Goal: Task Accomplishment & Management: Manage account settings

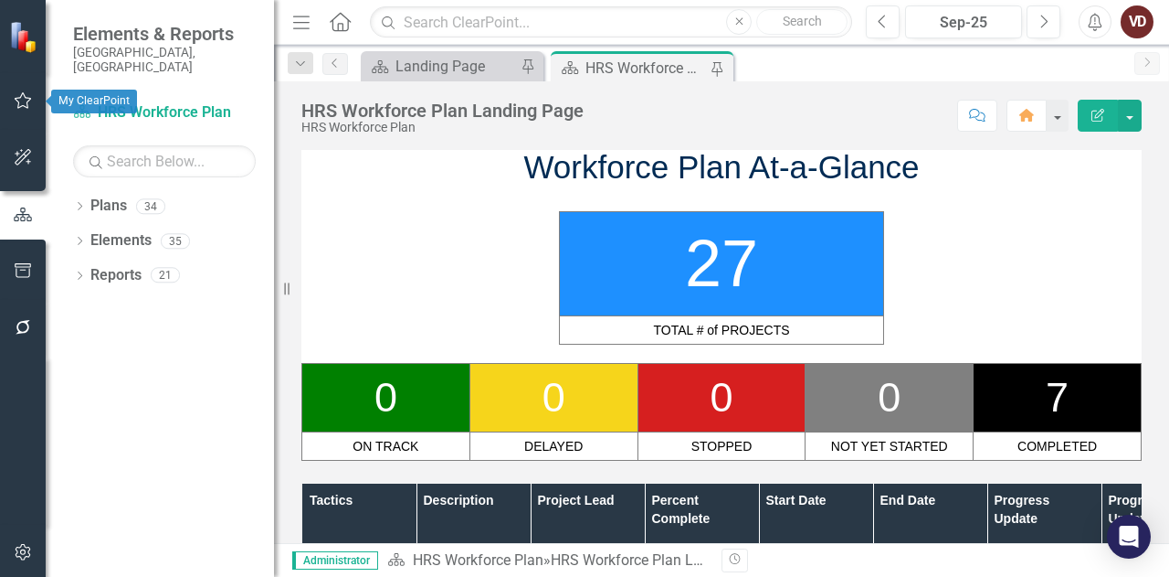
click at [23, 111] on button "button" at bounding box center [23, 101] width 41 height 38
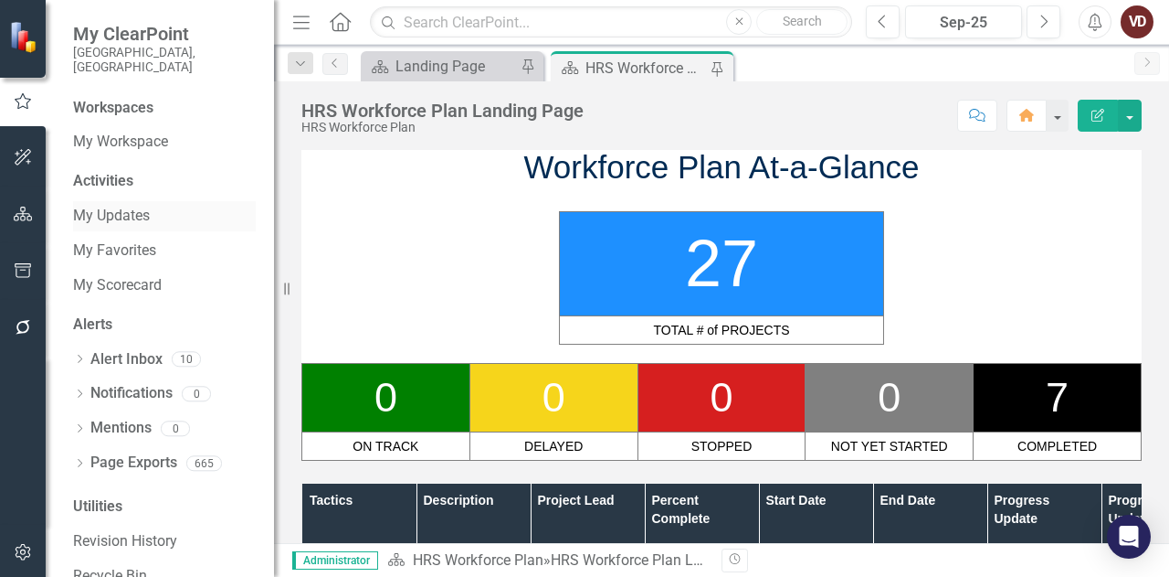
click at [124, 206] on link "My Updates" at bounding box center [164, 216] width 183 height 21
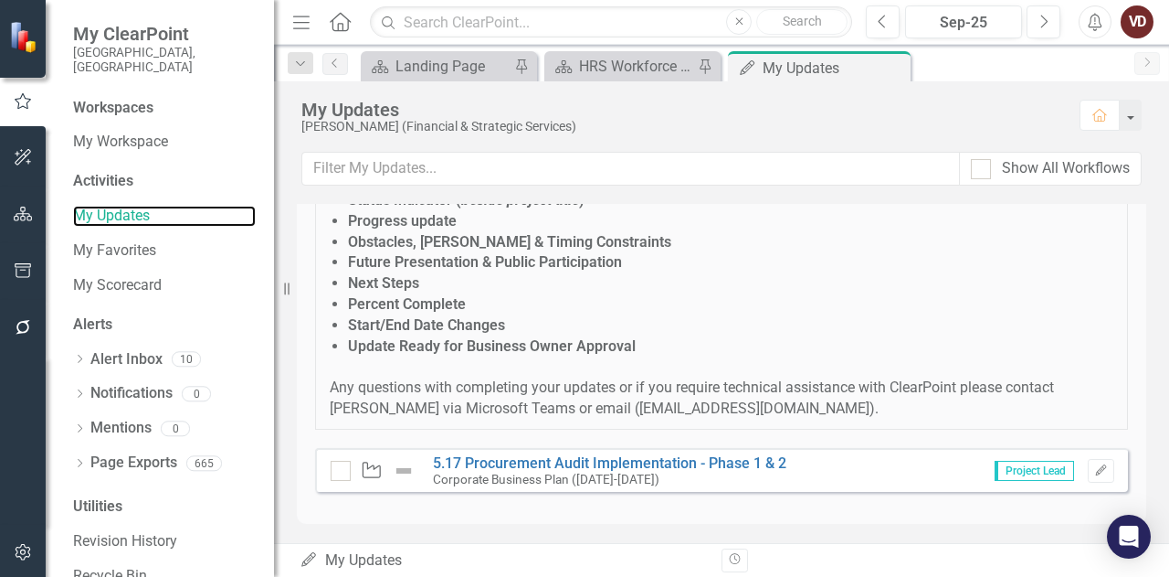
scroll to position [302, 0]
click at [384, 553] on div "My Updates My Updates" at bounding box center [504, 560] width 408 height 21
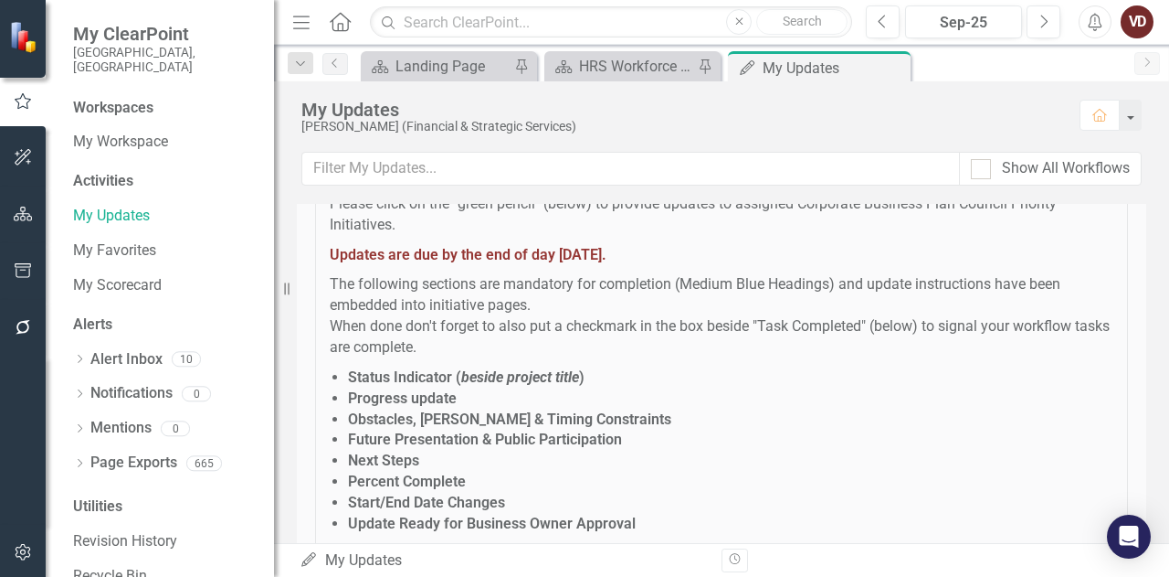
scroll to position [0, 0]
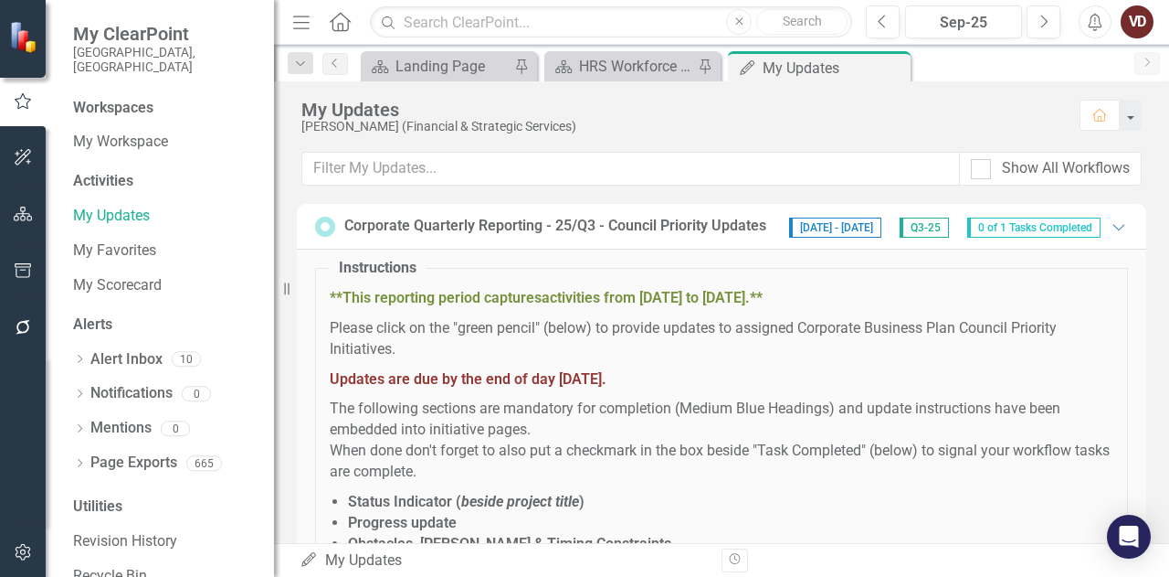
click at [764, 387] on p "Updates are due by the end of day Wednesday, October 8, 2025." at bounding box center [722, 379] width 784 height 21
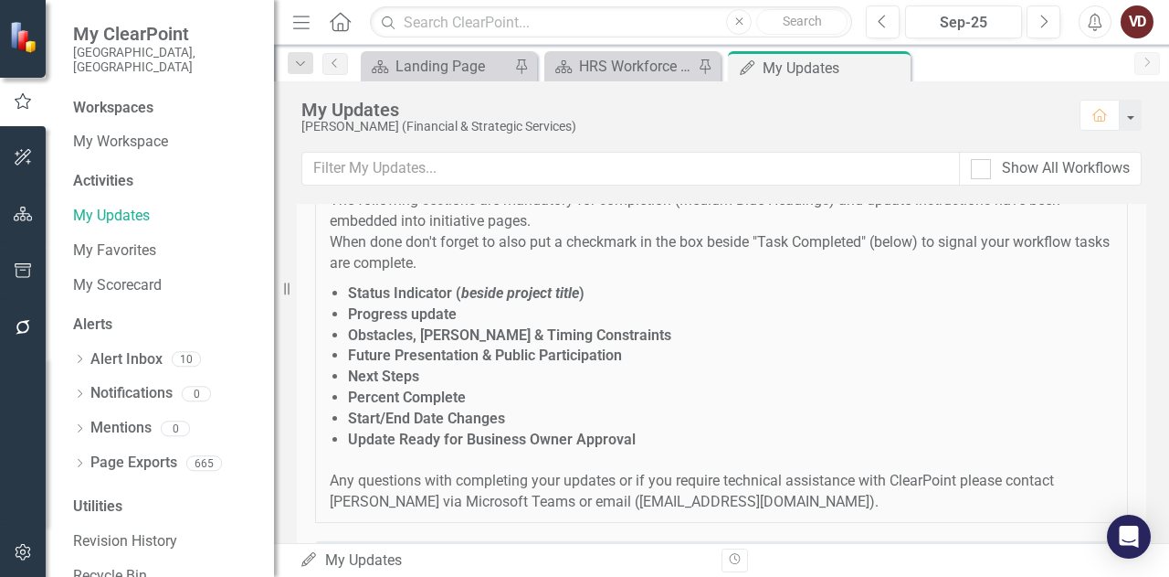
scroll to position [302, 0]
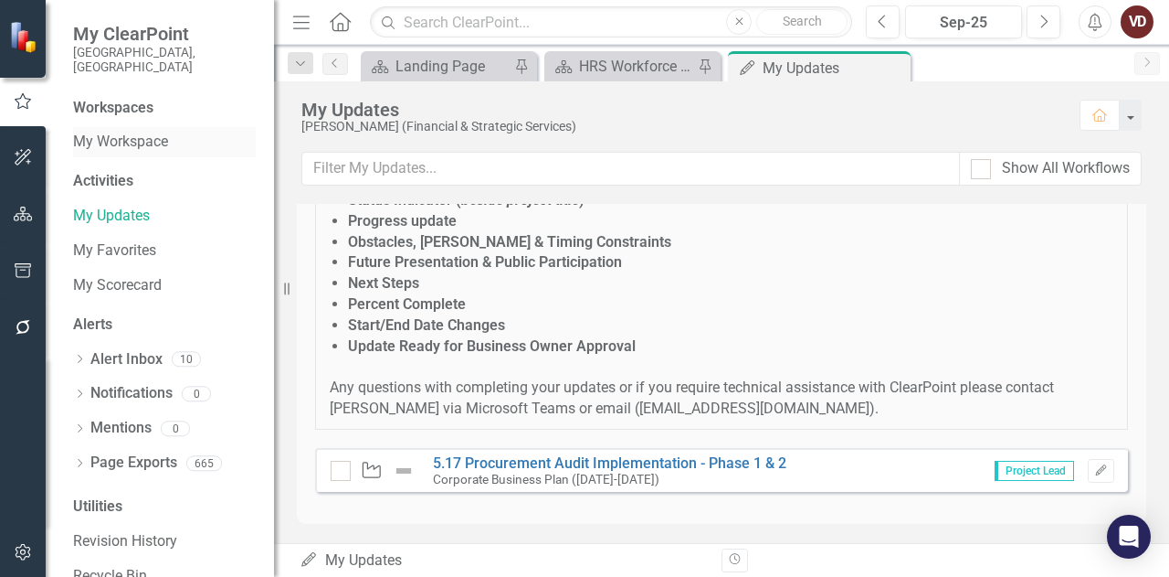
click at [139, 132] on link "My Workspace" at bounding box center [164, 142] width 183 height 21
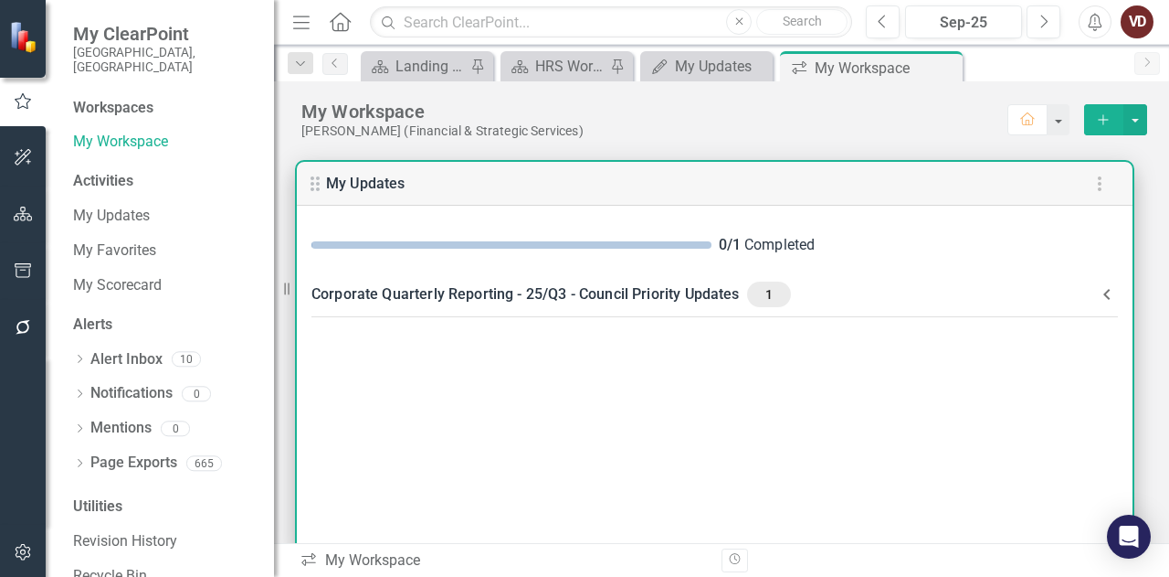
click at [541, 239] on div "0 / 1 Completed" at bounding box center [715, 245] width 836 height 50
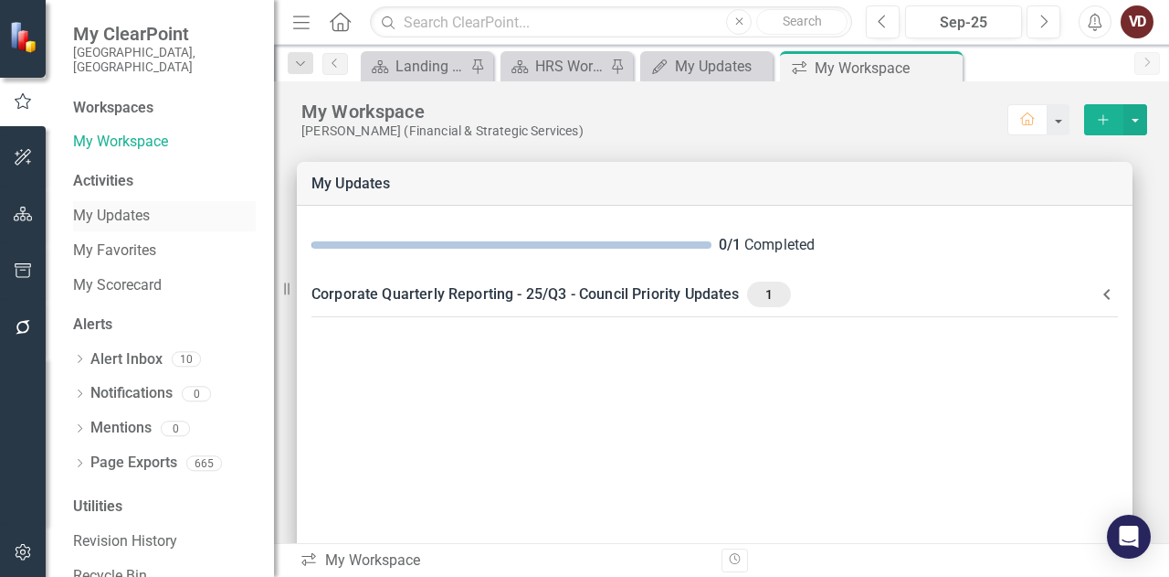
click at [128, 206] on link "My Updates" at bounding box center [164, 216] width 183 height 21
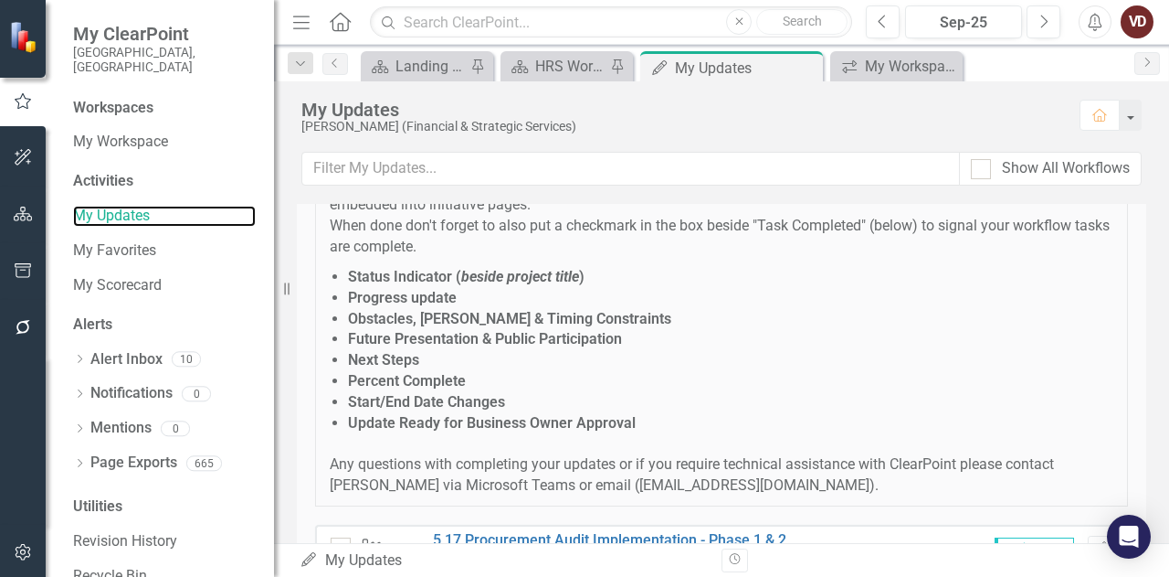
scroll to position [302, 0]
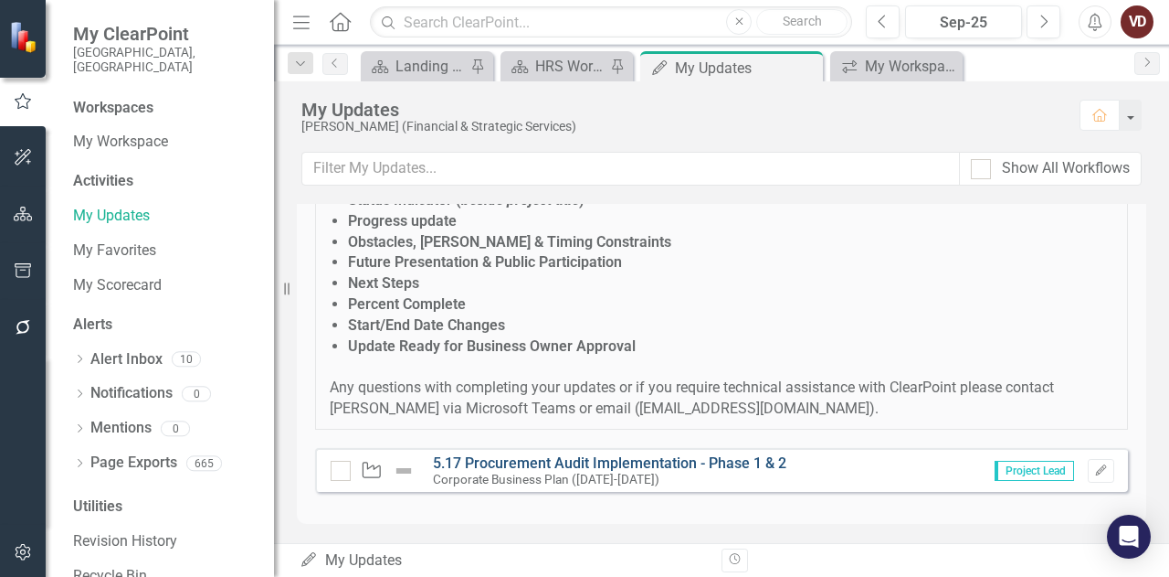
click at [674, 456] on link "5.17 Procurement Audit Implementation - Phase 1 & 2" at bounding box center [610, 462] width 354 height 17
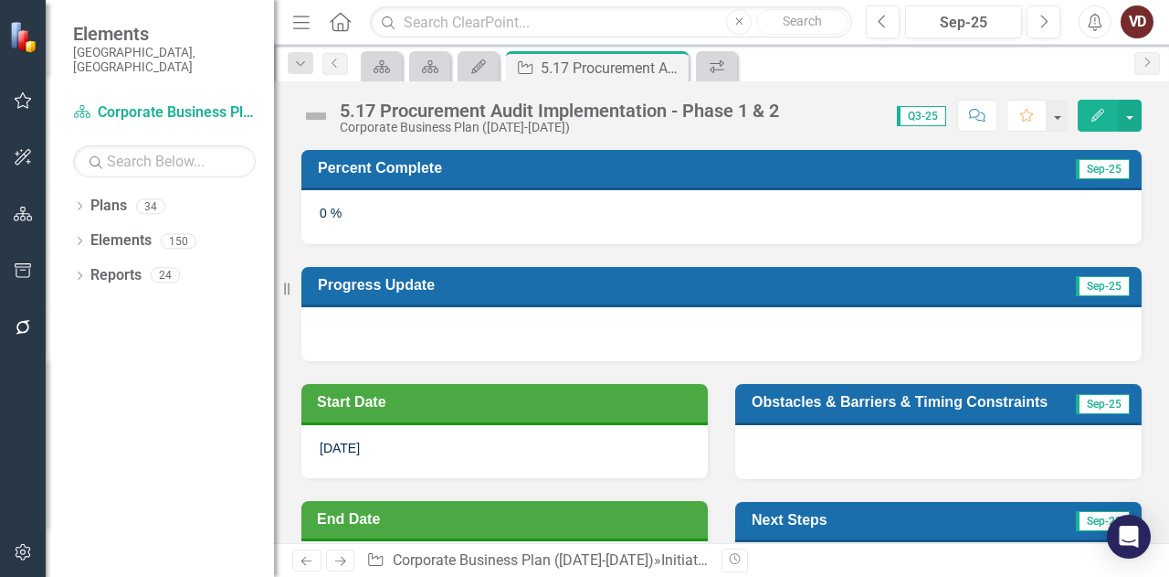
click at [602, 208] on div "0 %" at bounding box center [722, 216] width 841 height 53
click at [428, 198] on div "0 %" at bounding box center [722, 216] width 841 height 53
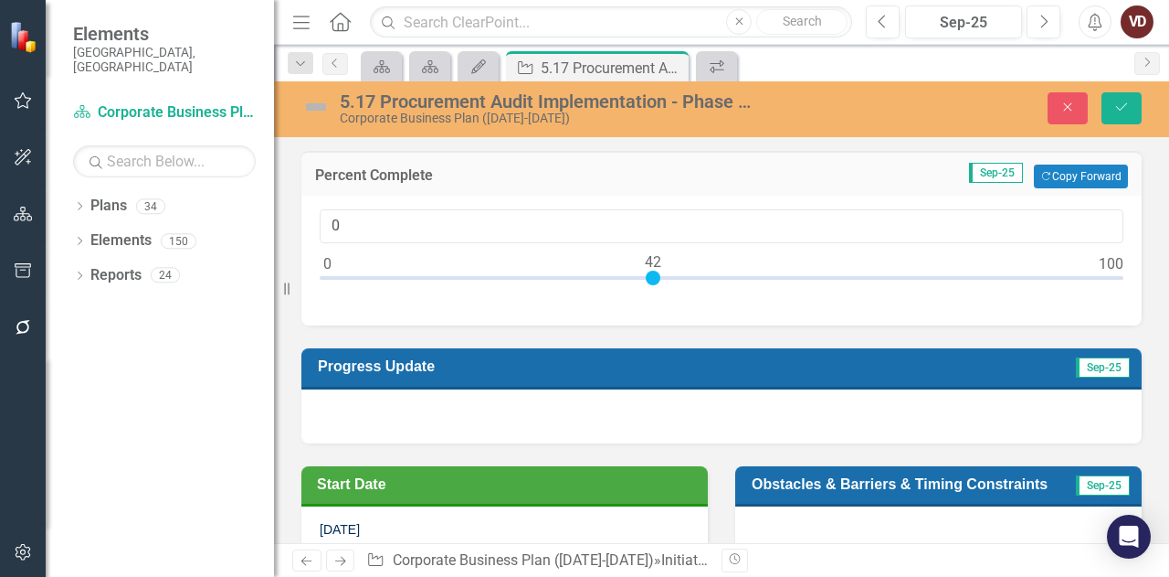
type input "42"
click at [651, 277] on div at bounding box center [722, 281] width 804 height 23
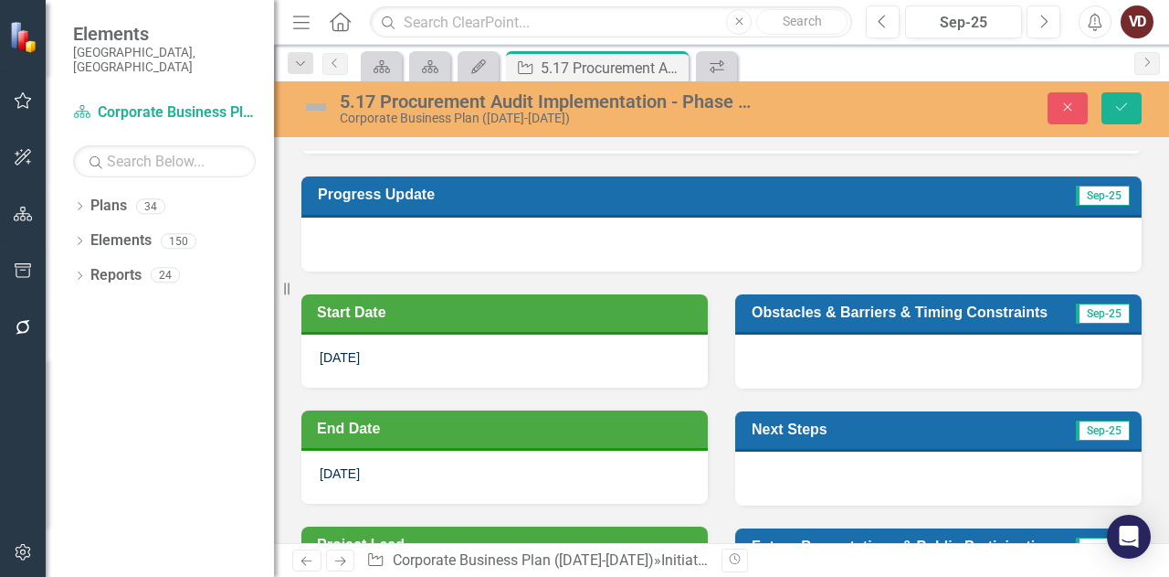
scroll to position [206, 0]
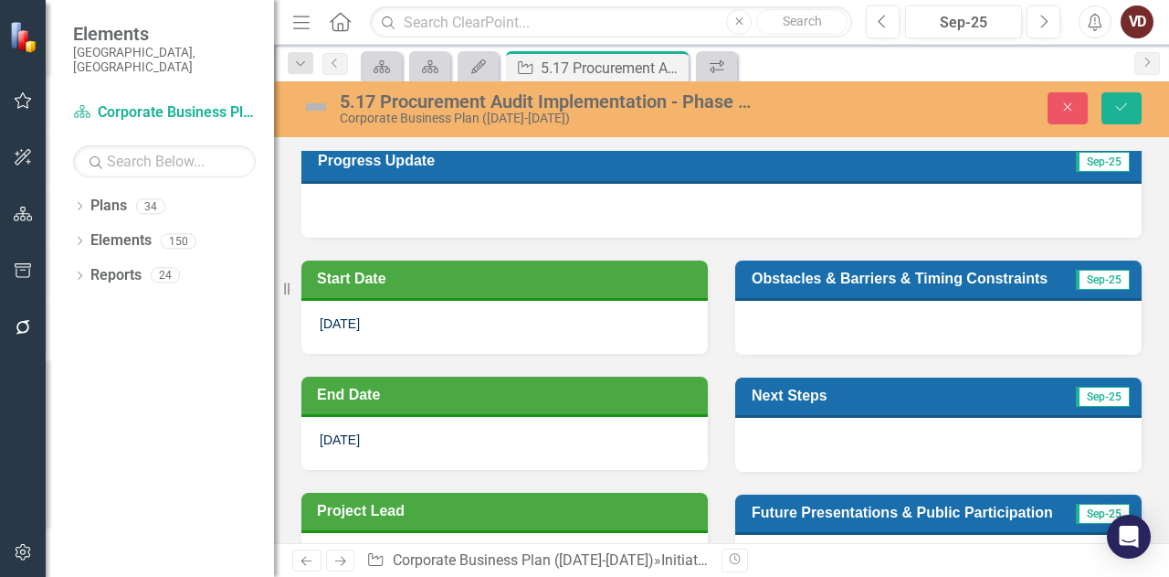
click at [539, 210] on div at bounding box center [722, 210] width 841 height 53
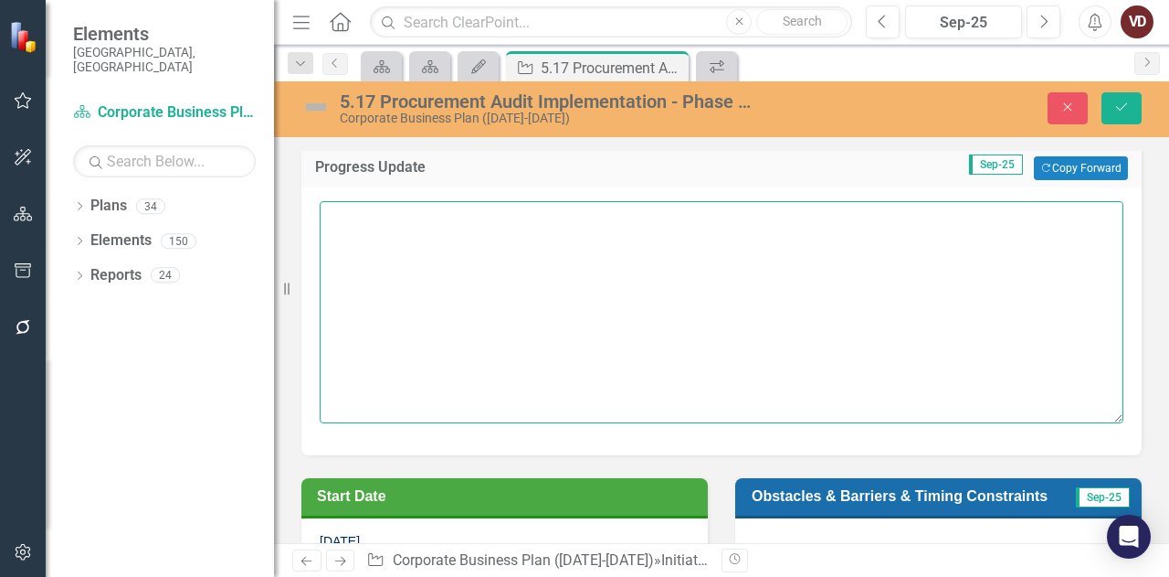
click at [436, 238] on textarea at bounding box center [722, 311] width 804 height 221
click at [682, 220] on textarea "The team focused on completing recruitment to" at bounding box center [722, 311] width 804 height 221
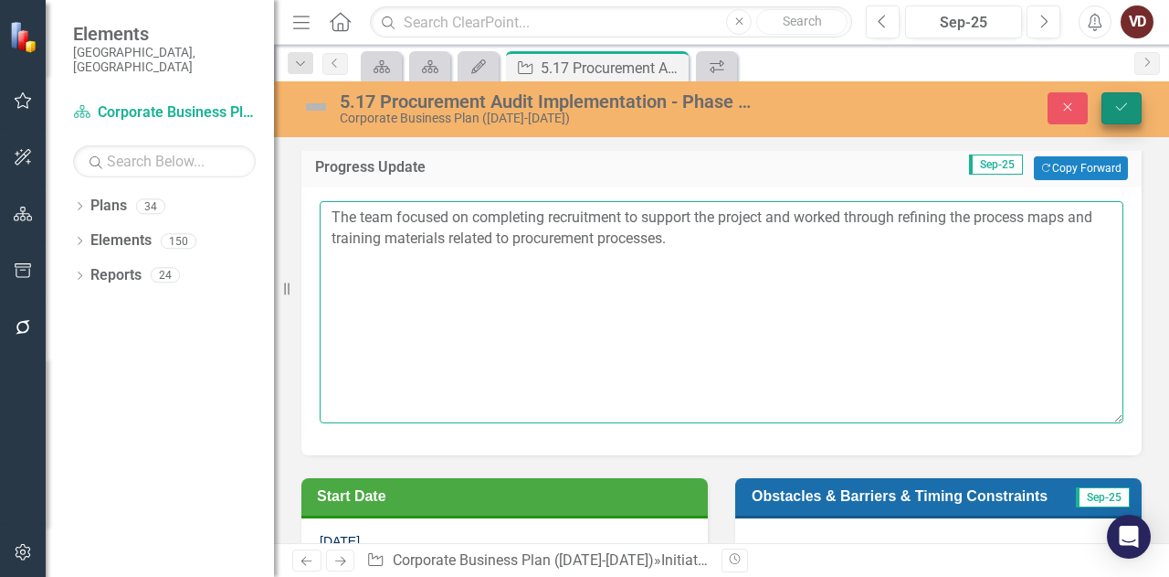
type textarea "The team focused on completing recruitment to support the project and worked th…"
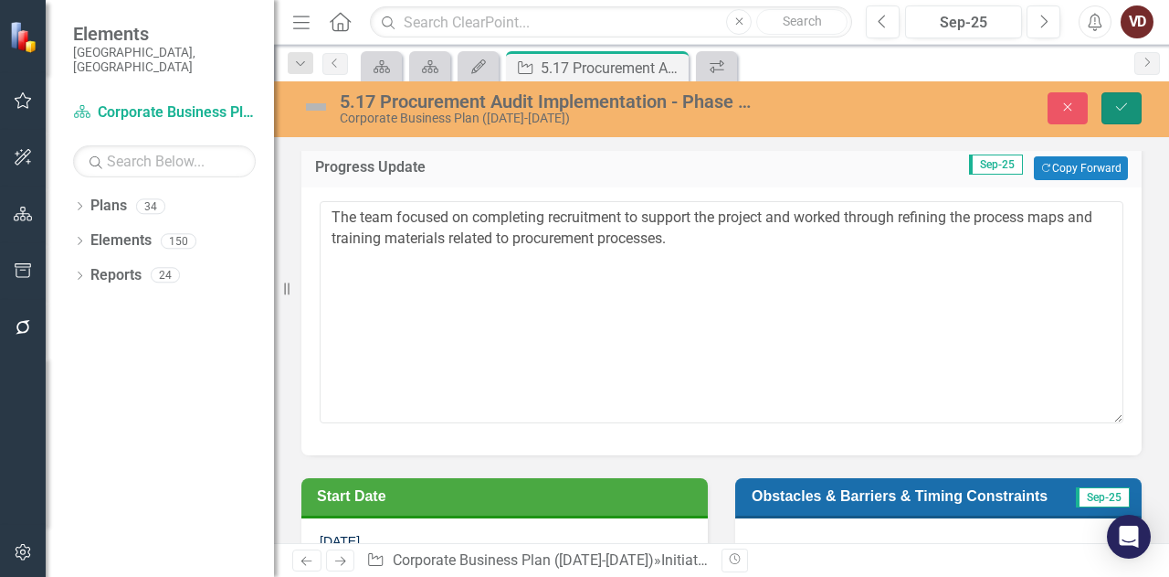
click at [1110, 110] on button "Save" at bounding box center [1122, 108] width 40 height 32
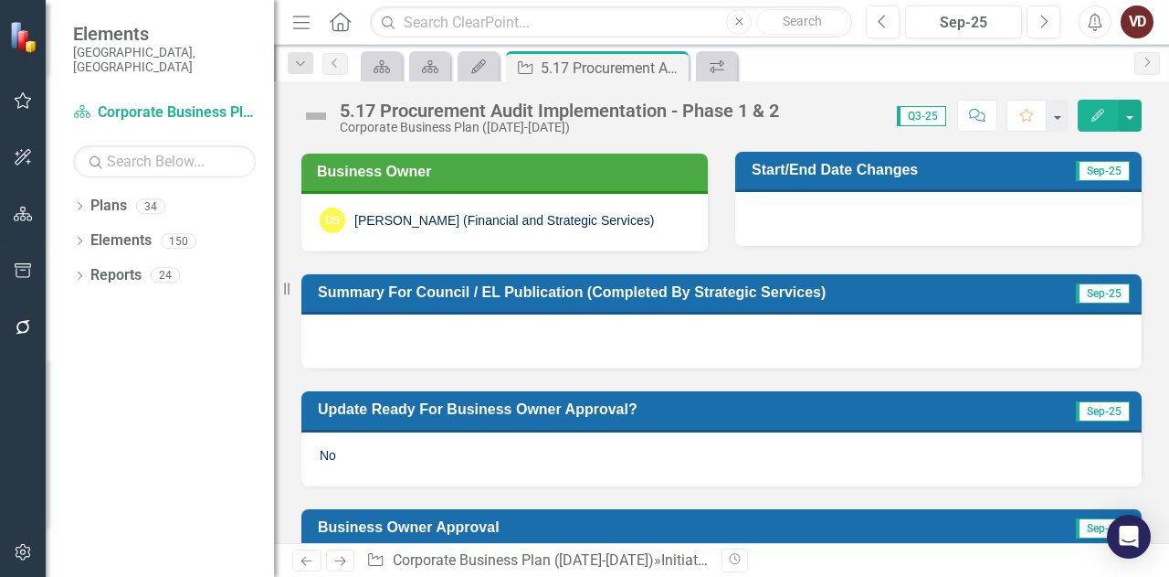
scroll to position [672, 0]
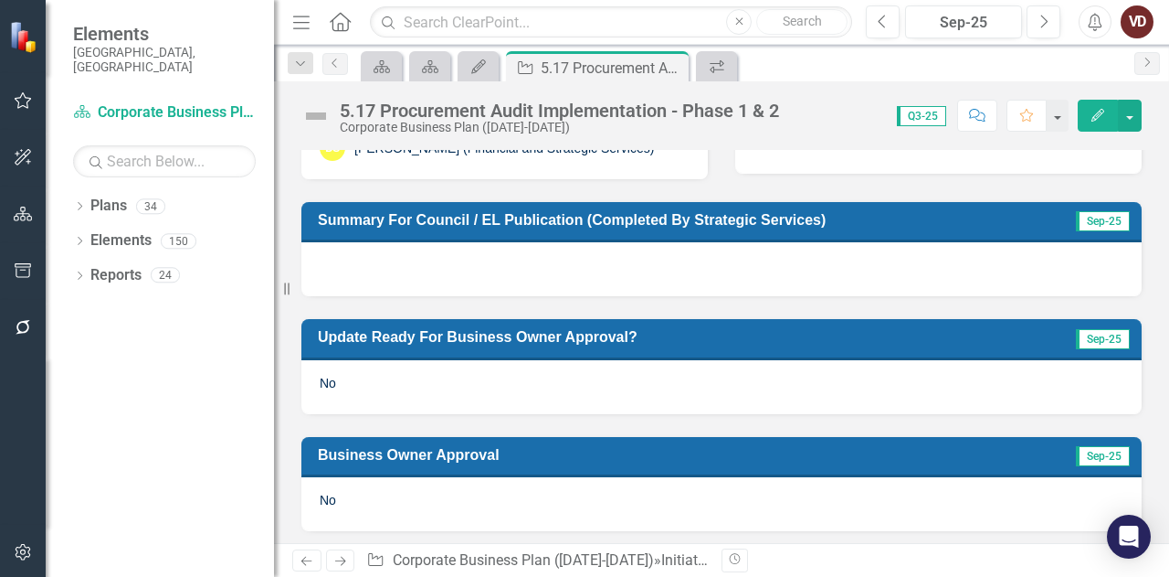
click at [462, 376] on div "No" at bounding box center [722, 386] width 841 height 53
click at [463, 376] on div "No" at bounding box center [722, 386] width 841 height 53
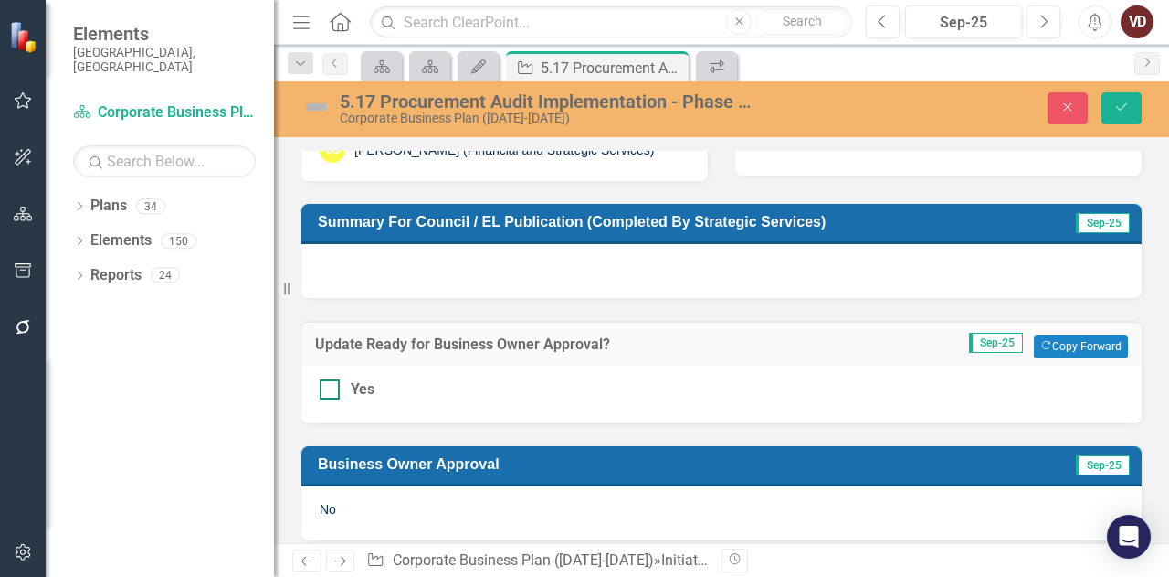
click at [332, 388] on div at bounding box center [330, 389] width 20 height 20
click at [332, 388] on input "Yes" at bounding box center [326, 385] width 12 height 12
checkbox input "true"
click at [1131, 114] on button "Save" at bounding box center [1122, 108] width 40 height 32
